Goal: Task Accomplishment & Management: Complete application form

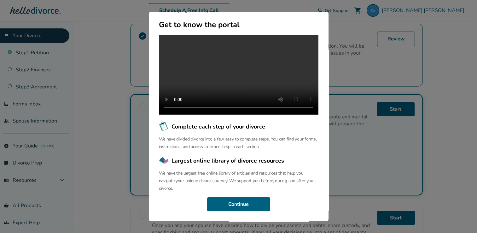
scroll to position [63, 0]
click at [223, 202] on button "Continue" at bounding box center [238, 204] width 63 height 14
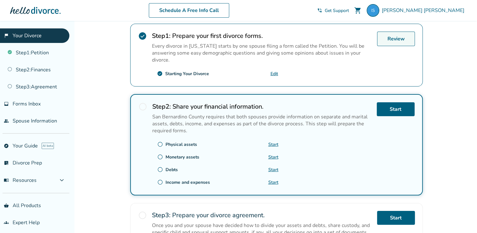
click at [391, 37] on link "Review" at bounding box center [396, 39] width 38 height 15
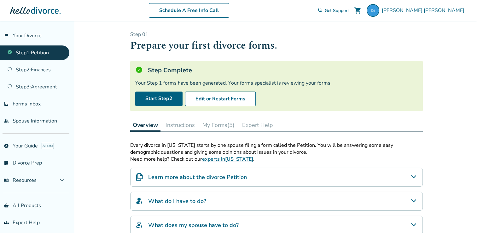
click at [16, 53] on link "Step 1 : Petition" at bounding box center [34, 52] width 69 height 15
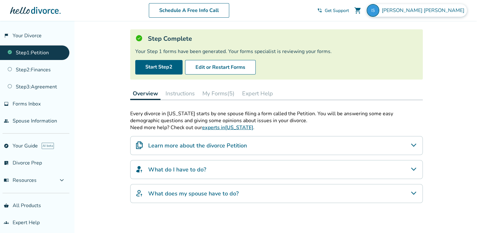
click at [436, 9] on span "Irma Sampson" at bounding box center [424, 10] width 85 height 7
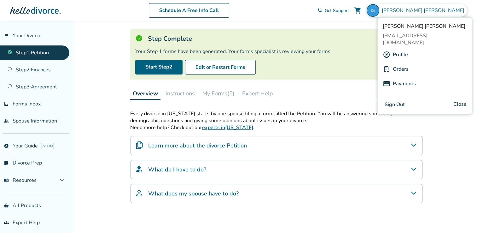
click at [396, 100] on button "Sign Out" at bounding box center [395, 104] width 24 height 9
